Goal: Check status: Check status

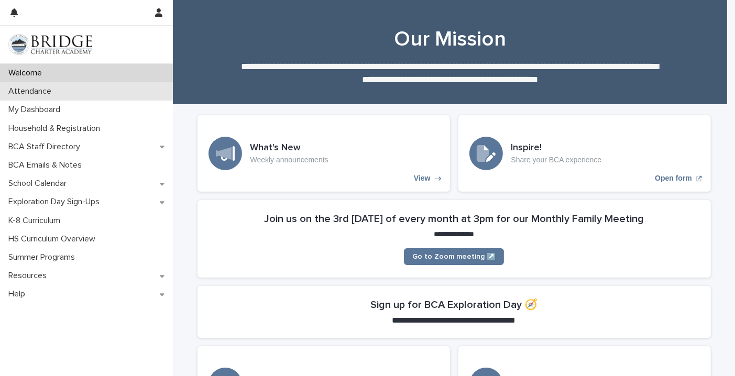
click at [56, 90] on p "Attendance" at bounding box center [32, 91] width 56 height 10
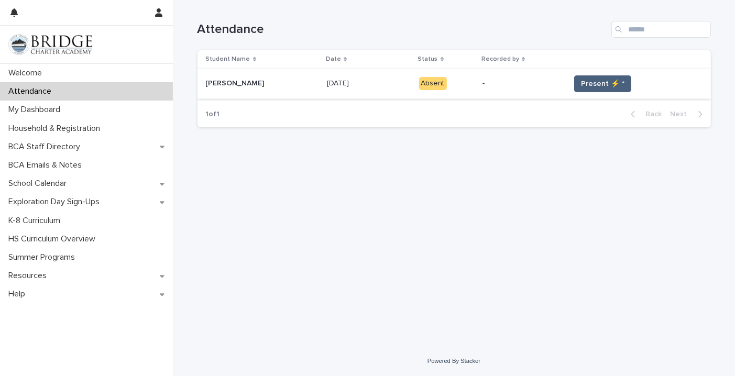
click at [597, 83] on span "Present ⚡ *" at bounding box center [603, 84] width 44 height 10
click at [591, 82] on span "Present ⚡ *" at bounding box center [603, 84] width 44 height 10
